Goal: Task Accomplishment & Management: Manage account settings

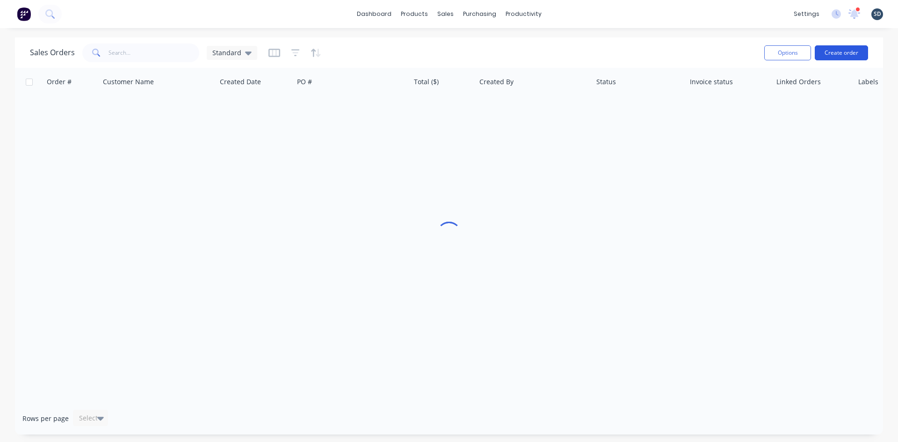
click at [844, 52] on button "Create order" at bounding box center [841, 52] width 53 height 15
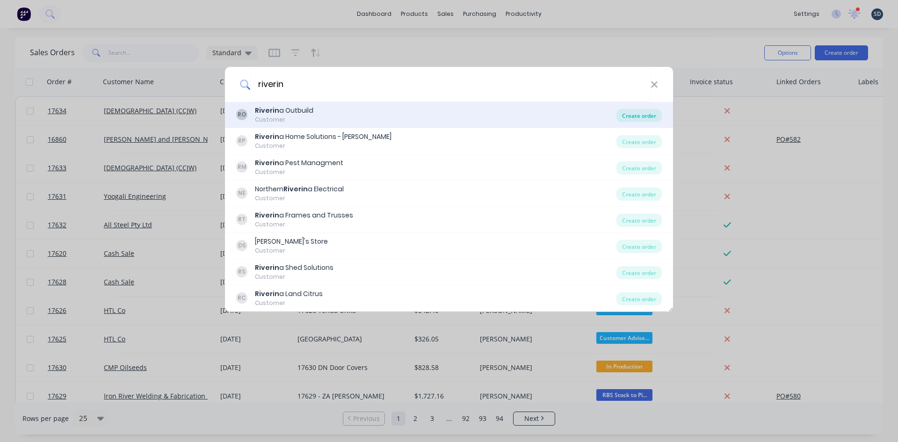
type input "riverin"
click at [635, 114] on div "Create order" at bounding box center [638, 115] width 45 height 13
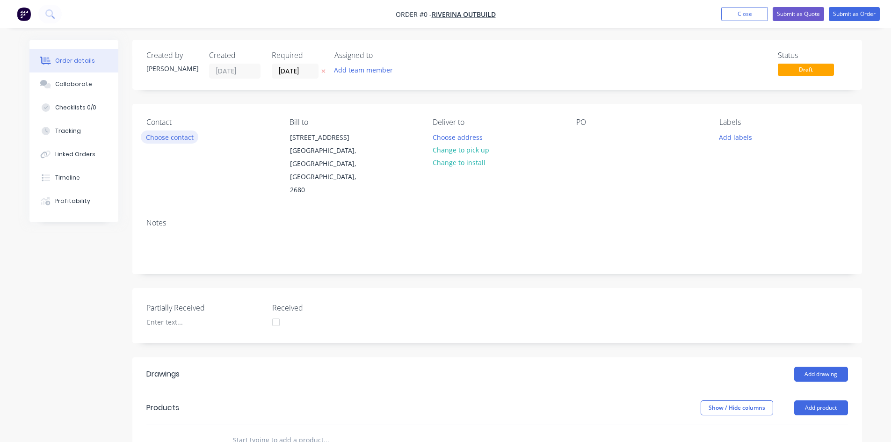
click at [181, 137] on button "Choose contact" at bounding box center [170, 136] width 58 height 13
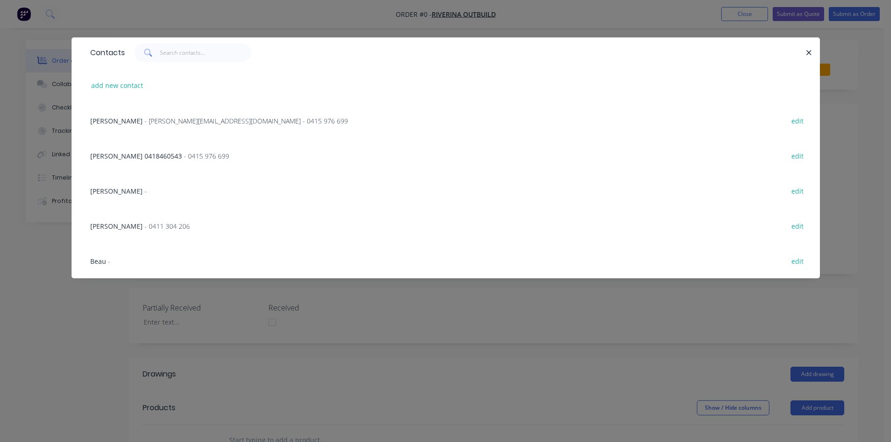
click at [177, 120] on span "- [PERSON_NAME][EMAIL_ADDRESS][DOMAIN_NAME] - 0415 976 699" at bounding box center [246, 120] width 203 height 9
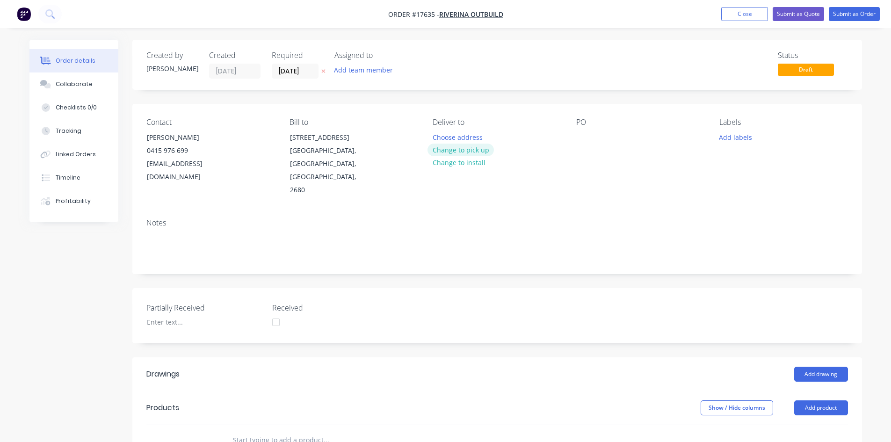
click at [464, 147] on button "Change to pick up" at bounding box center [460, 150] width 66 height 13
click at [583, 137] on div at bounding box center [583, 137] width 15 height 14
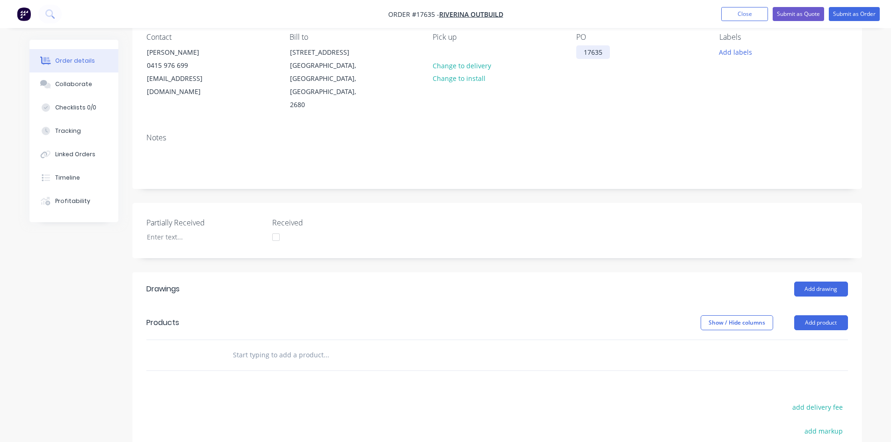
scroll to position [94, 0]
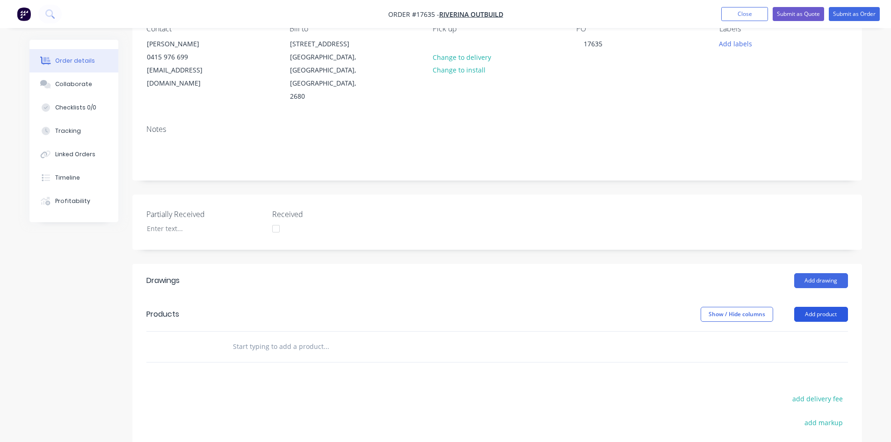
click at [820, 307] on button "Add product" at bounding box center [821, 314] width 54 height 15
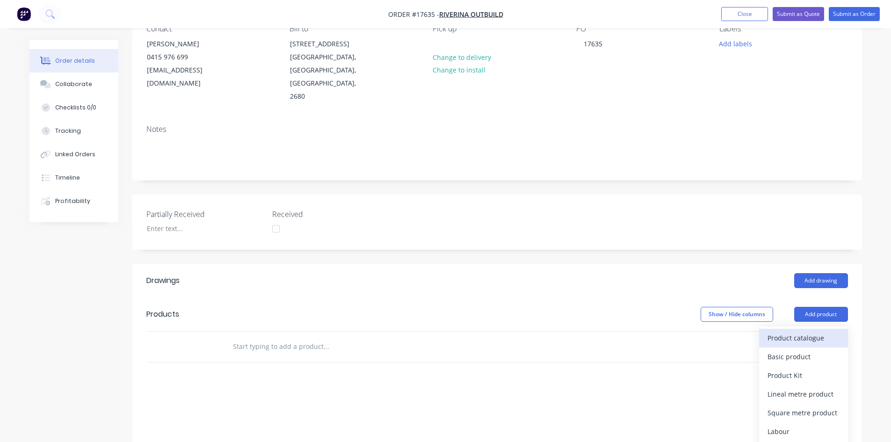
click at [799, 331] on div "Product catalogue" at bounding box center [804, 338] width 72 height 14
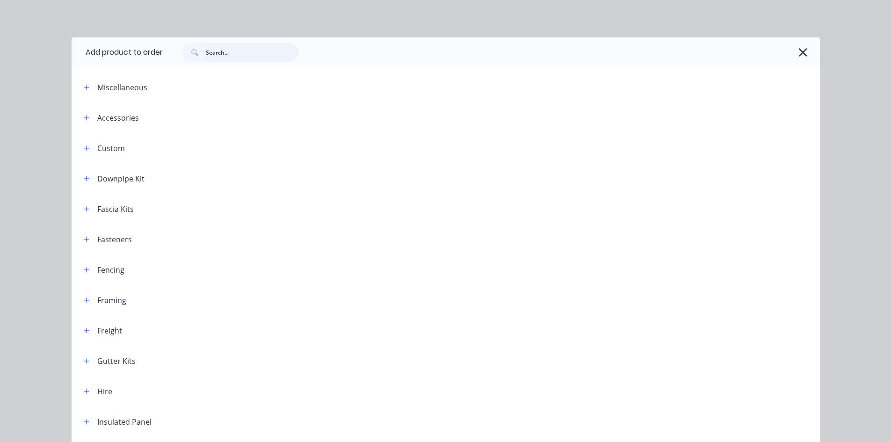
click at [227, 54] on input "text" at bounding box center [252, 52] width 93 height 19
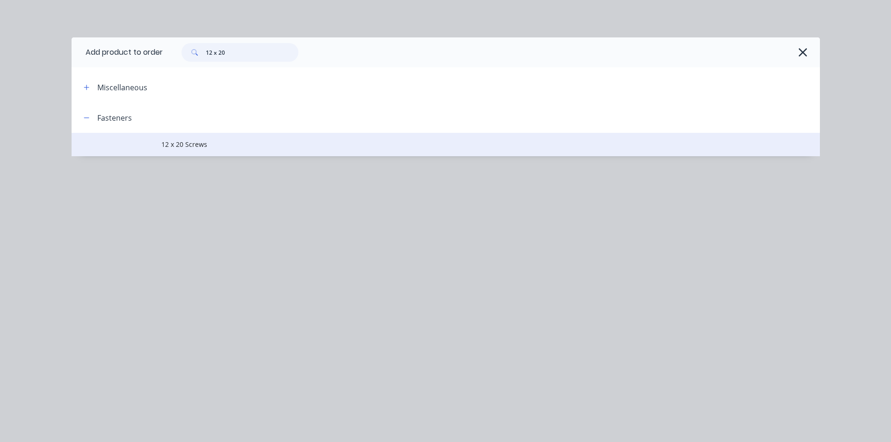
type input "12 x 20"
click at [179, 141] on span "12 x 20 Screws" at bounding box center [424, 144] width 527 height 10
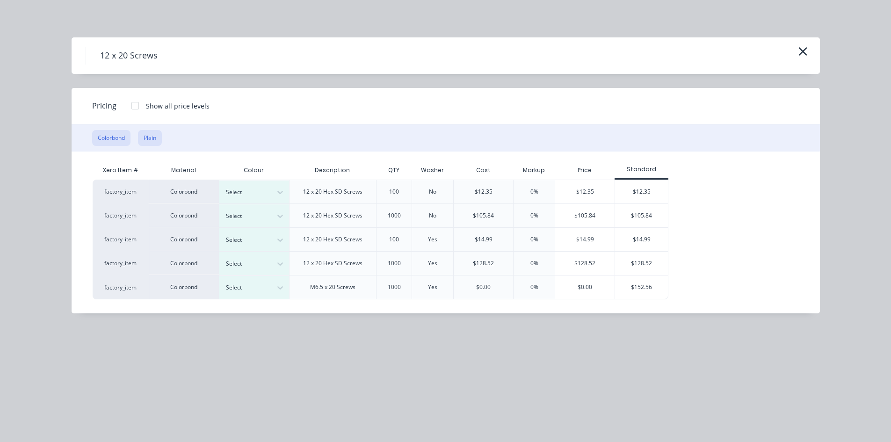
click at [147, 141] on button "Plain" at bounding box center [150, 138] width 24 height 16
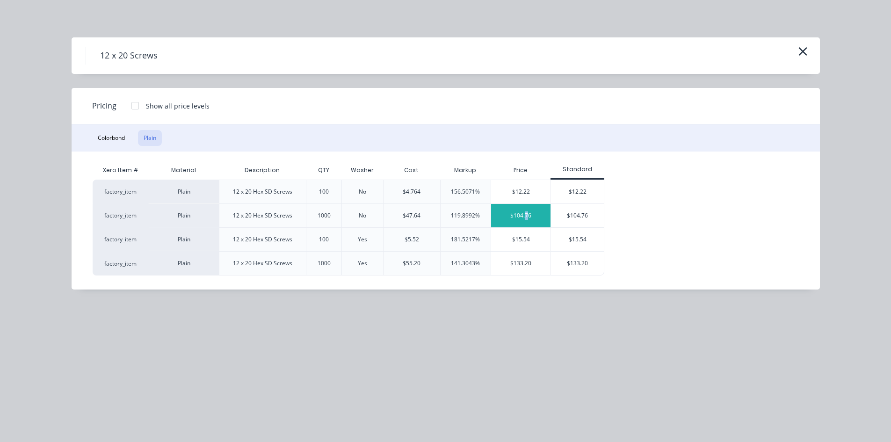
click at [527, 214] on div "$104.76" at bounding box center [520, 215] width 59 height 23
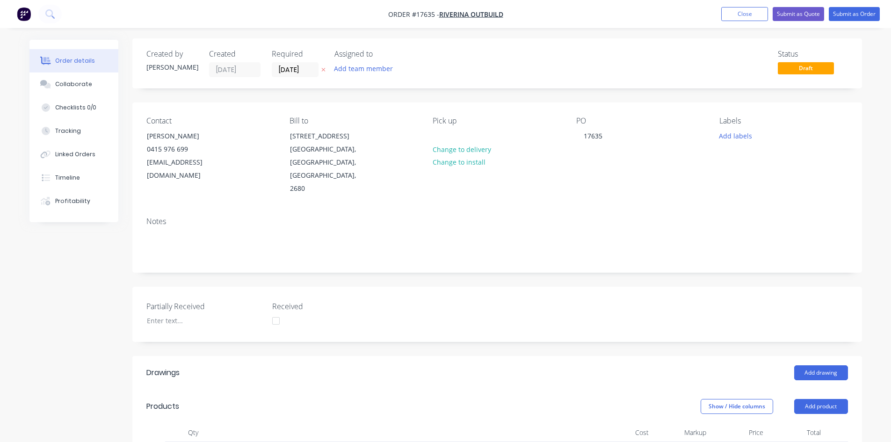
scroll to position [0, 0]
click at [610, 138] on div "17635" at bounding box center [593, 137] width 34 height 14
click at [625, 101] on div "Created by [PERSON_NAME] Created [DATE] Required [DATE] Assigned to Add team me…" at bounding box center [497, 413] width 730 height 746
click at [638, 139] on div "17635 SD Screw" at bounding box center [608, 137] width 65 height 14
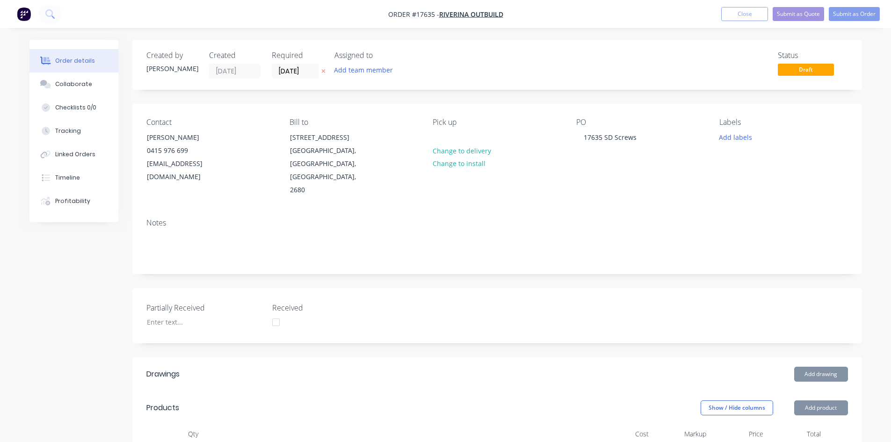
click at [647, 97] on div "Created by [PERSON_NAME] Created [DATE] Required [DATE] Assigned to Add team me…" at bounding box center [497, 413] width 730 height 746
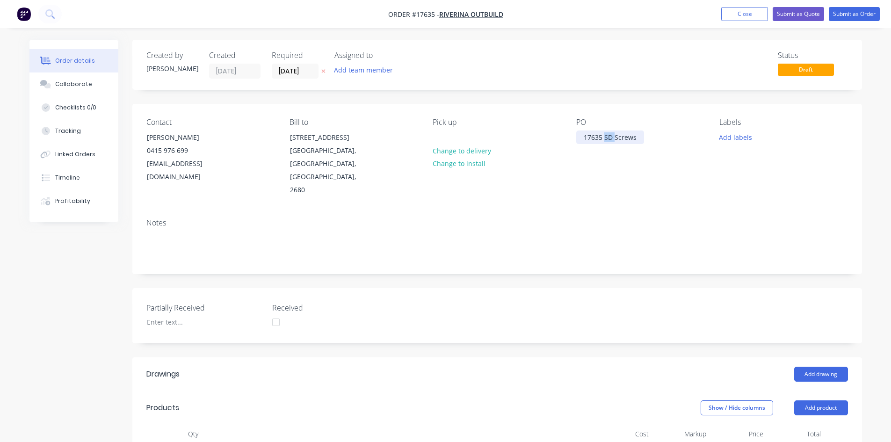
drag, startPoint x: 614, startPoint y: 137, endPoint x: 604, endPoint y: 136, distance: 9.5
click at [604, 136] on div "17635 SD Screws" at bounding box center [610, 137] width 68 height 14
drag, startPoint x: 631, startPoint y: 140, endPoint x: 605, endPoint y: 136, distance: 26.5
click at [605, 136] on div "17635 Screws" at bounding box center [605, 137] width 58 height 14
click at [615, 106] on div "Contact [PERSON_NAME] [PHONE_NUMBER] [EMAIL_ADDRESS][DOMAIN_NAME] Bill to [STRE…" at bounding box center [497, 157] width 730 height 107
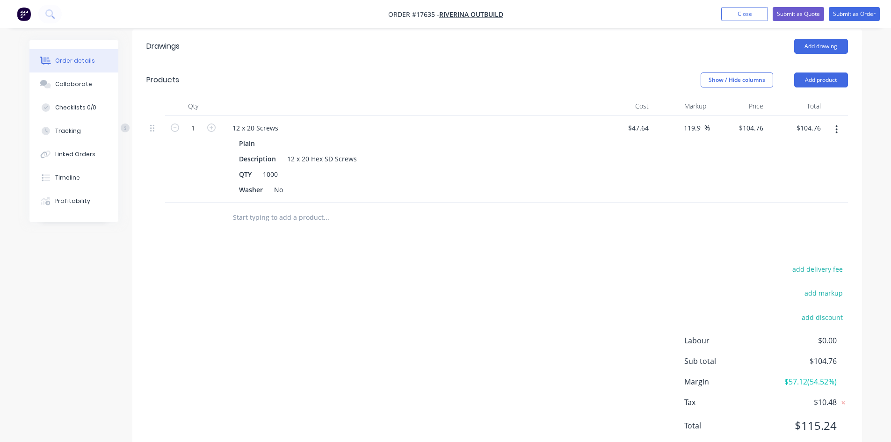
scroll to position [331, 0]
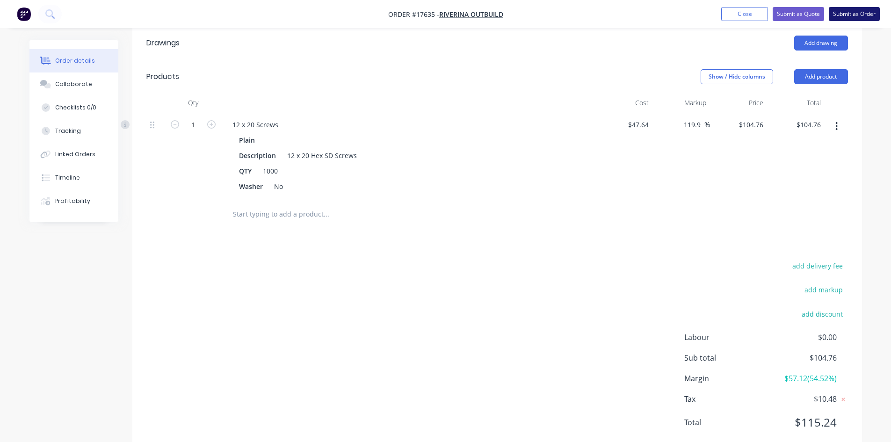
click at [855, 13] on button "Submit as Order" at bounding box center [854, 14] width 51 height 14
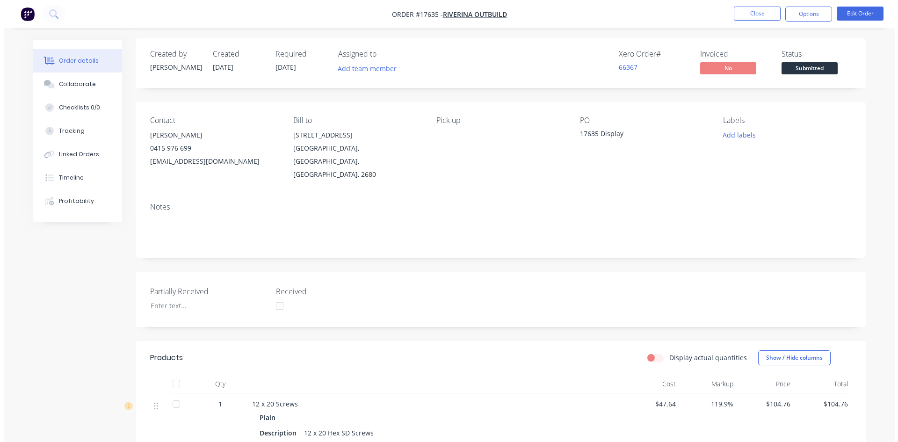
scroll to position [0, 0]
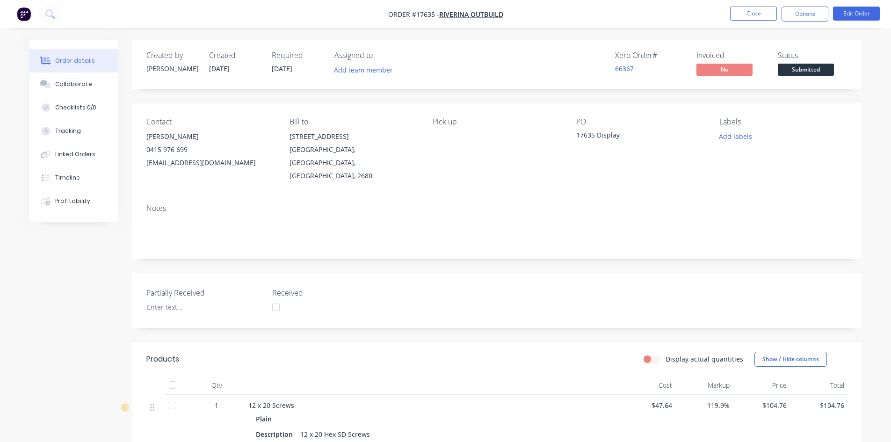
click at [805, 72] on span "Submitted" at bounding box center [806, 70] width 56 height 12
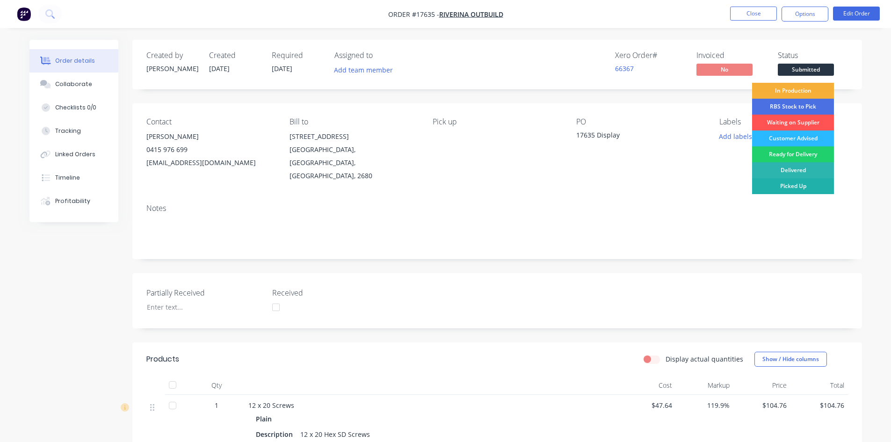
click at [809, 185] on div "Picked Up" at bounding box center [793, 186] width 82 height 16
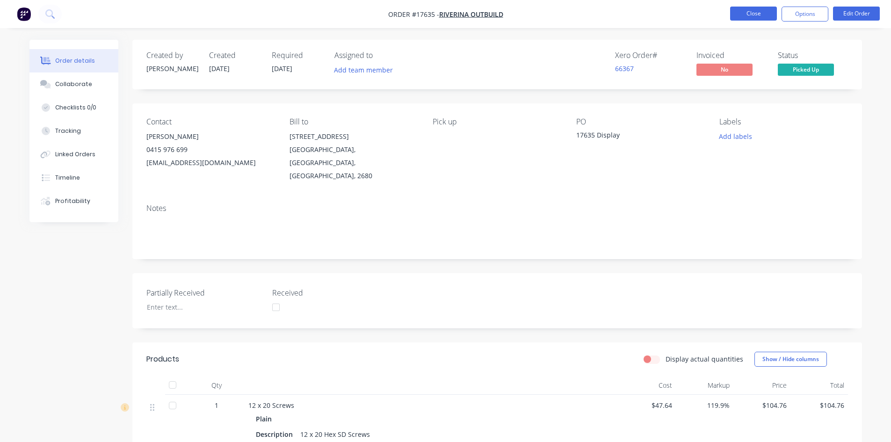
click at [764, 14] on button "Close" at bounding box center [753, 14] width 47 height 14
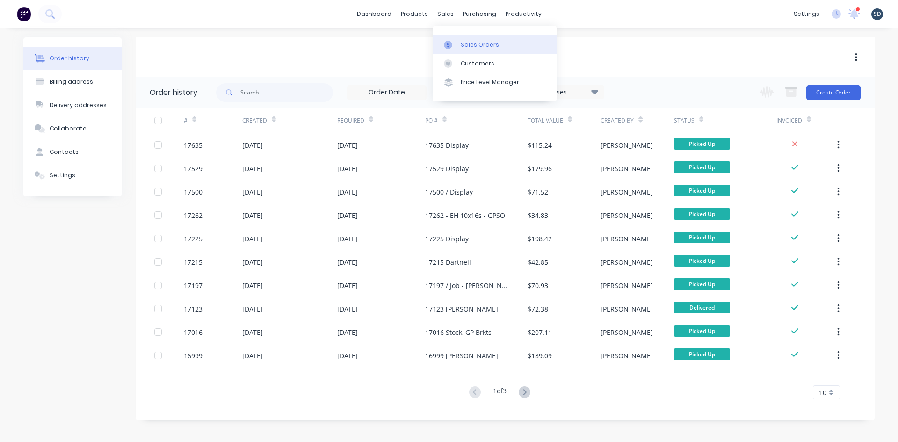
click at [458, 40] on link "Sales Orders" at bounding box center [495, 44] width 124 height 19
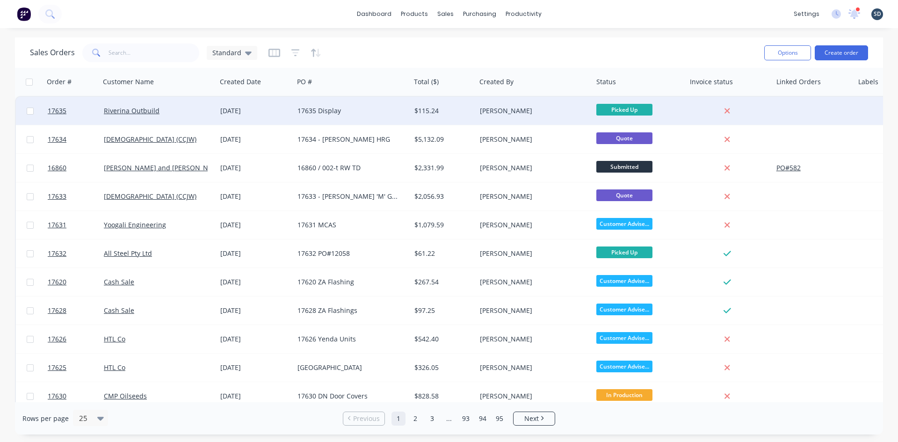
click at [368, 112] on div "17635 Display" at bounding box center [349, 110] width 104 height 9
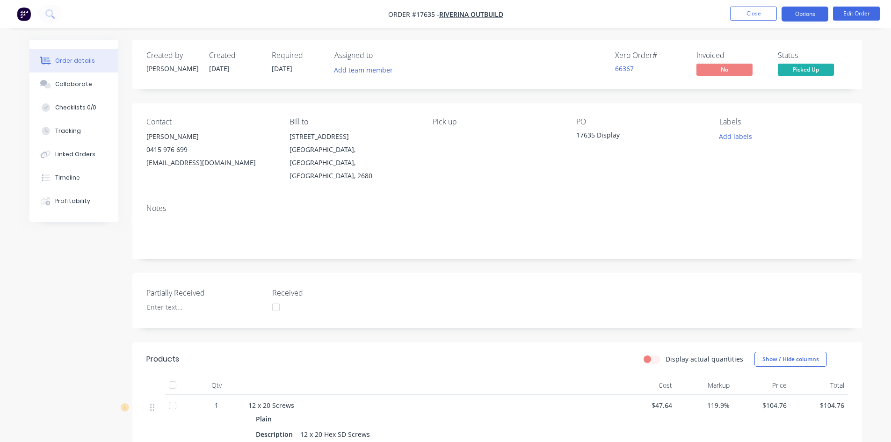
click at [806, 16] on button "Options" at bounding box center [805, 14] width 47 height 15
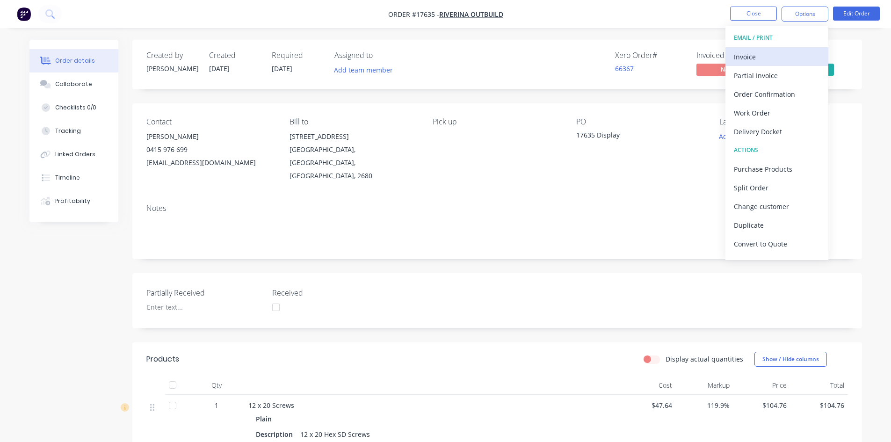
click at [789, 52] on div "Invoice" at bounding box center [777, 57] width 86 height 14
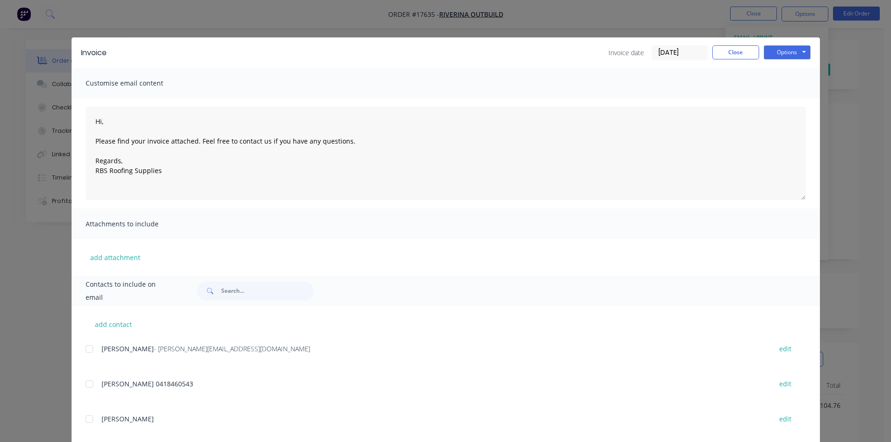
click at [85, 347] on div at bounding box center [89, 349] width 19 height 19
click at [787, 53] on button "Options" at bounding box center [787, 52] width 47 height 14
click at [783, 99] on button "Email" at bounding box center [794, 99] width 60 height 15
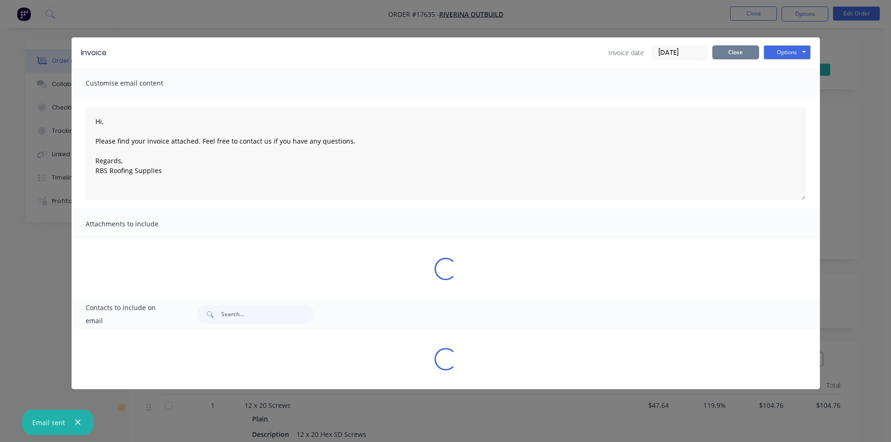
type textarea "Hi, Please find your invoice attached. Feel free to contact us if you have any …"
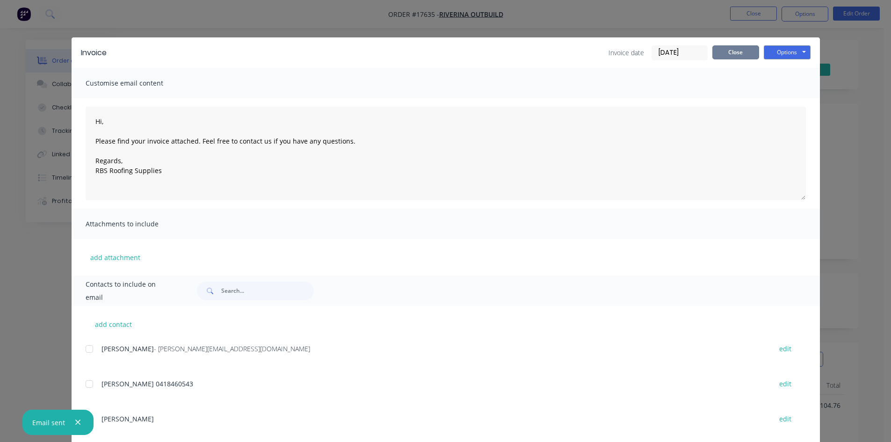
click at [732, 53] on button "Close" at bounding box center [735, 52] width 47 height 14
